Goal: Task Accomplishment & Management: Complete application form

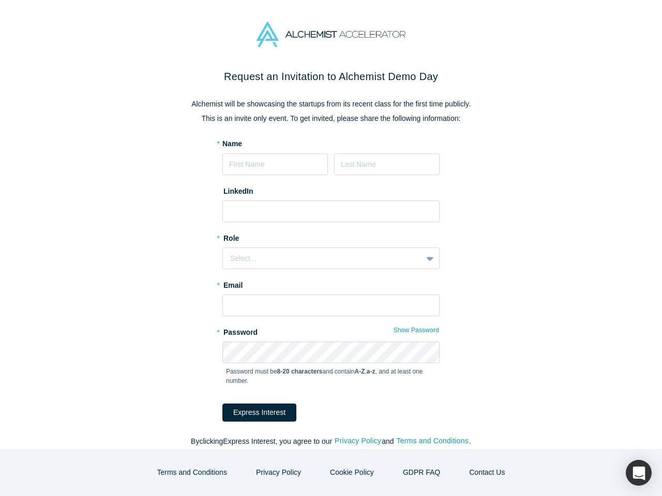
click at [331, 248] on div "Select..." at bounding box center [330, 259] width 217 height 22
click at [252, 413] on button "Express Interest" at bounding box center [259, 413] width 74 height 18
click at [354, 422] on form "* Name LinkedIn * Role Select... * Email * Password Show Password Password must…" at bounding box center [330, 280] width 217 height 283
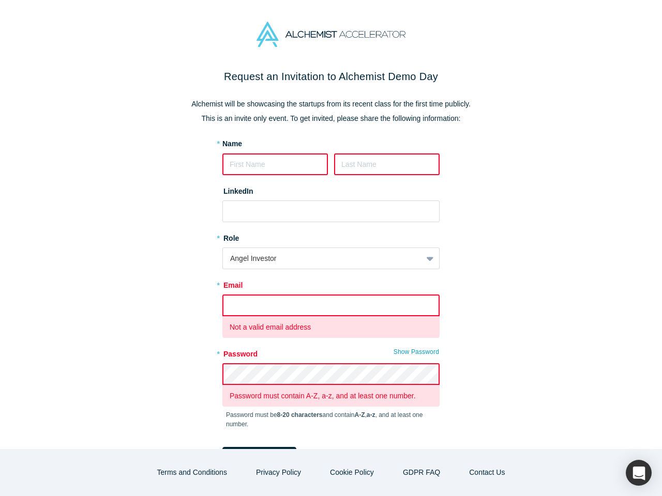
click at [429, 442] on form "* Name LinkedIn * Role Angel Investor * Email Not a valid email address * Passw…" at bounding box center [330, 302] width 217 height 327
click at [200, 473] on button "Terms and Conditions" at bounding box center [192, 473] width 92 height 18
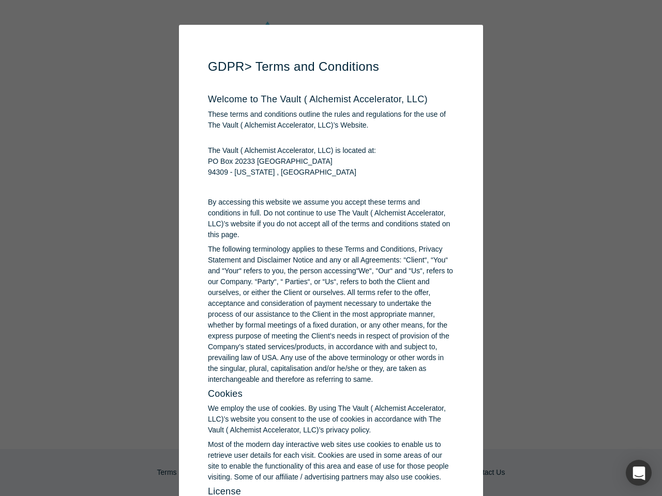
click at [282, 473] on p "Most of the modern day interactive web sites use cookies to enable us to retrie…" at bounding box center [331, 461] width 246 height 43
click at [351, 473] on p "Most of the modern day interactive web sites use cookies to enable us to retrie…" at bounding box center [331, 461] width 246 height 43
